Goal: Check status: Check status

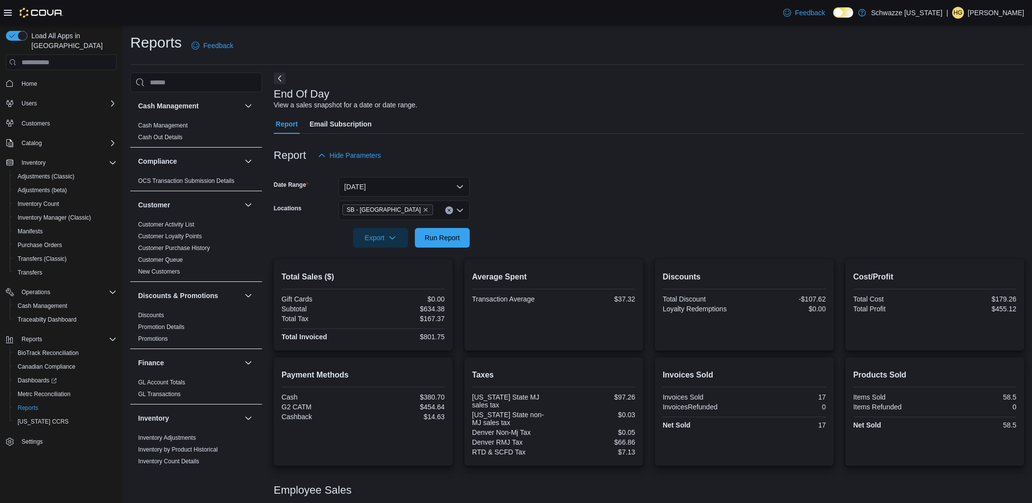
scroll to position [84, 0]
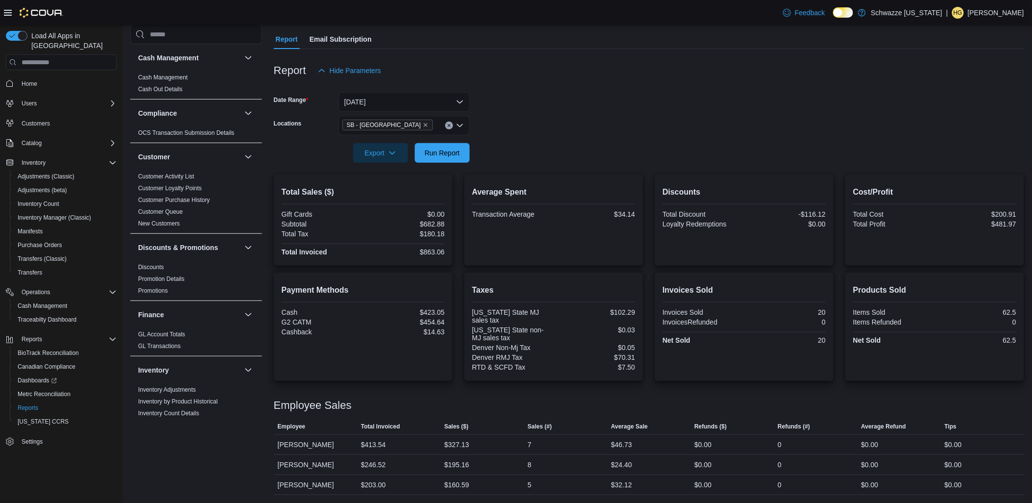
scroll to position [84, 0]
